Goal: Information Seeking & Learning: Learn about a topic

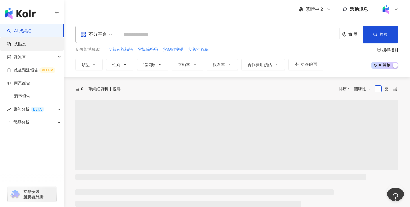
click at [26, 43] on link "找貼文" at bounding box center [16, 44] width 19 height 6
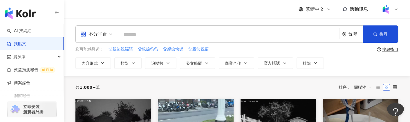
click at [126, 83] on div "共 1,000+ 筆 排序： 關聯性" at bounding box center [236, 87] width 323 height 9
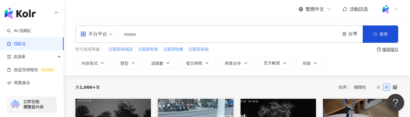
click at [104, 38] on div "不分平台" at bounding box center [93, 34] width 27 height 9
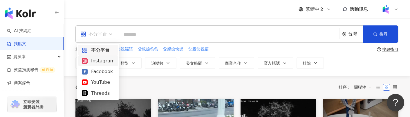
click at [106, 58] on div "Instagram" at bounding box center [98, 60] width 33 height 7
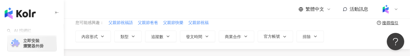
scroll to position [17, 0]
